Goal: Information Seeking & Learning: Learn about a topic

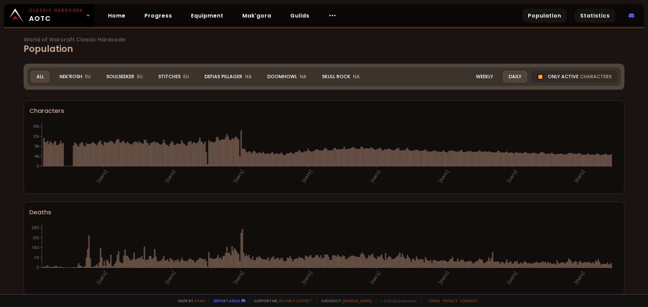
click at [591, 19] on link "Statistics" at bounding box center [595, 16] width 41 height 14
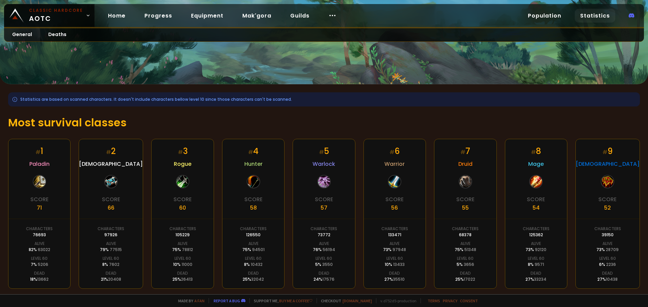
scroll to position [68, 0]
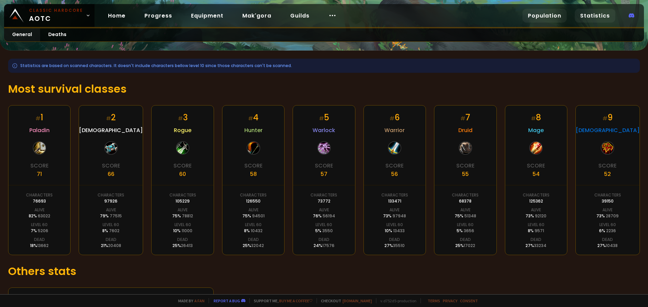
click at [553, 18] on link "Population" at bounding box center [544, 16] width 44 height 14
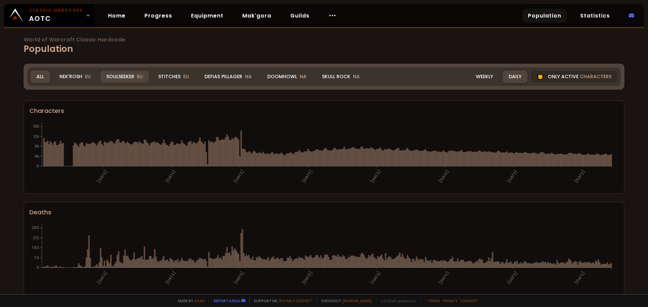
click at [128, 77] on div "Soulseeker EU" at bounding box center [125, 77] width 48 height 12
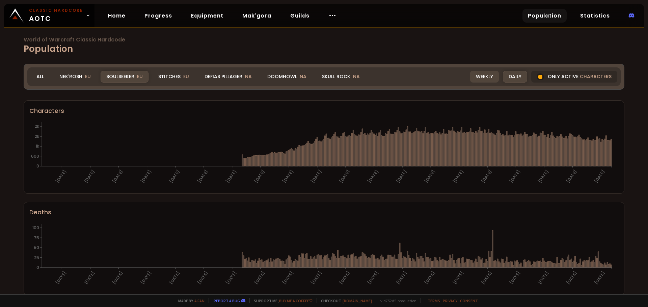
click at [485, 74] on div "Weekly" at bounding box center [484, 77] width 29 height 12
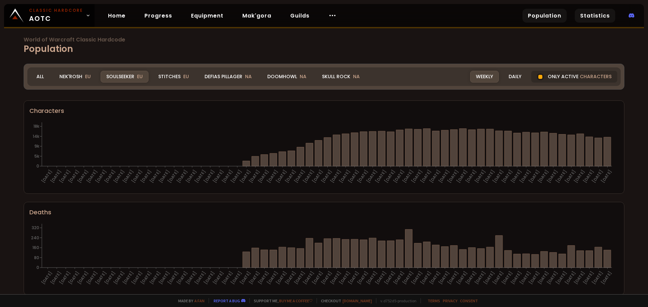
click at [599, 15] on link "Statistics" at bounding box center [595, 16] width 41 height 14
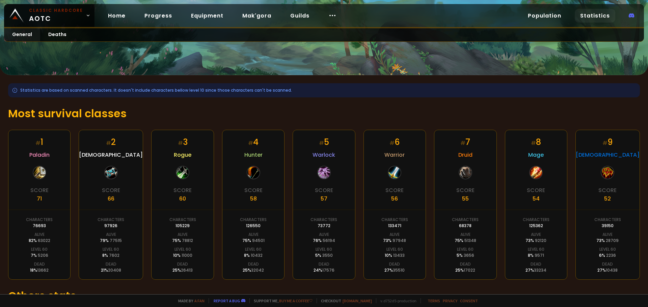
scroll to position [101, 0]
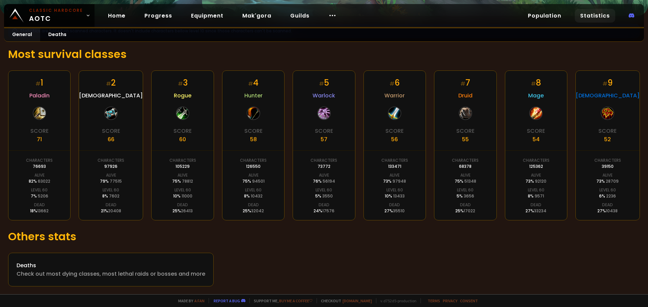
scroll to position [103, 0]
click at [512, 260] on div "Deaths Check out most dying classes, most lethal raids or bosses and more" at bounding box center [324, 270] width 632 height 34
click at [159, 17] on link "Progress" at bounding box center [158, 16] width 38 height 14
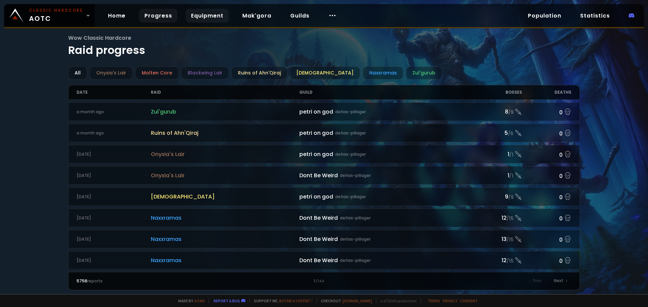
click at [199, 21] on link "Equipment" at bounding box center [207, 16] width 43 height 14
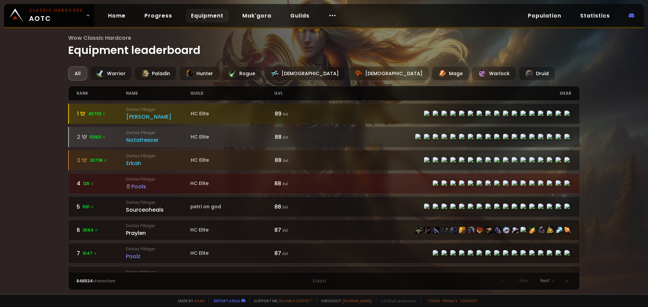
click at [599, 146] on div "Wow Classic Hardcore Equipment leaderboard All Warrior Paladin Hunter Rogue Pri…" at bounding box center [324, 147] width 648 height 295
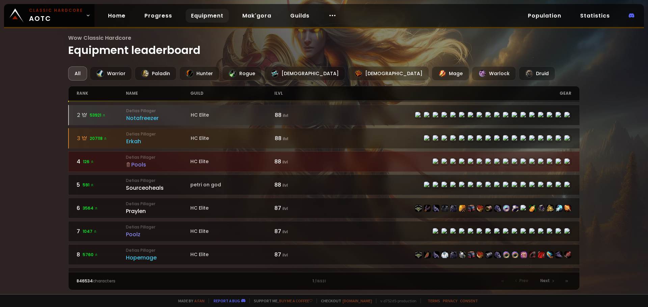
scroll to position [34, 0]
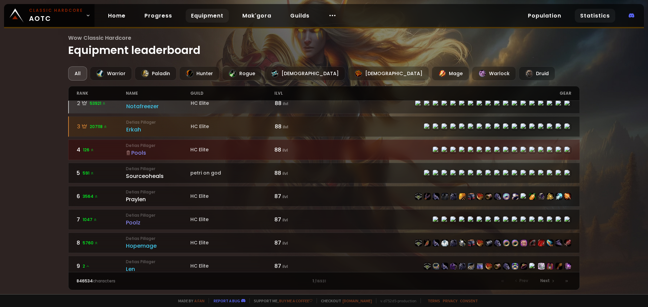
click at [594, 14] on link "Statistics" at bounding box center [595, 16] width 41 height 14
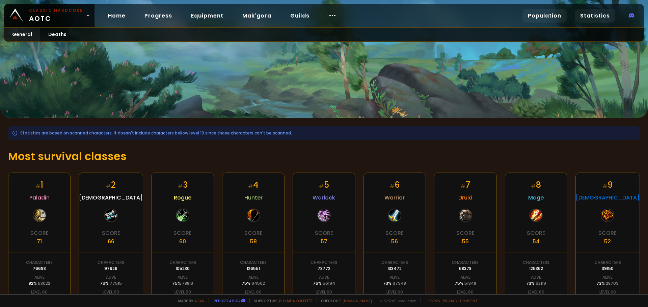
click at [536, 16] on link "Population" at bounding box center [544, 16] width 44 height 14
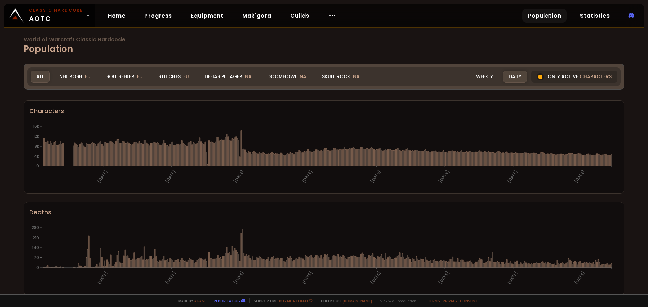
drag, startPoint x: 124, startPoint y: 74, endPoint x: 608, endPoint y: 150, distance: 490.3
click at [124, 74] on div "Soulseeker EU" at bounding box center [125, 77] width 48 height 12
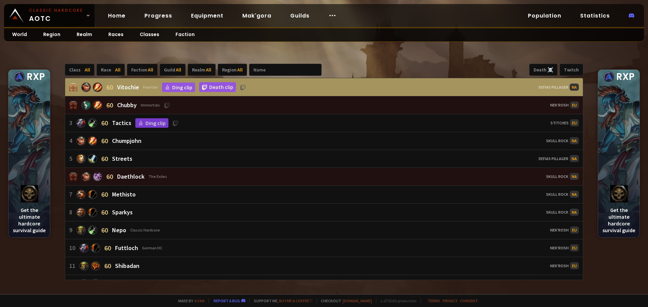
scroll to position [439, 0]
